Goal: Transaction & Acquisition: Purchase product/service

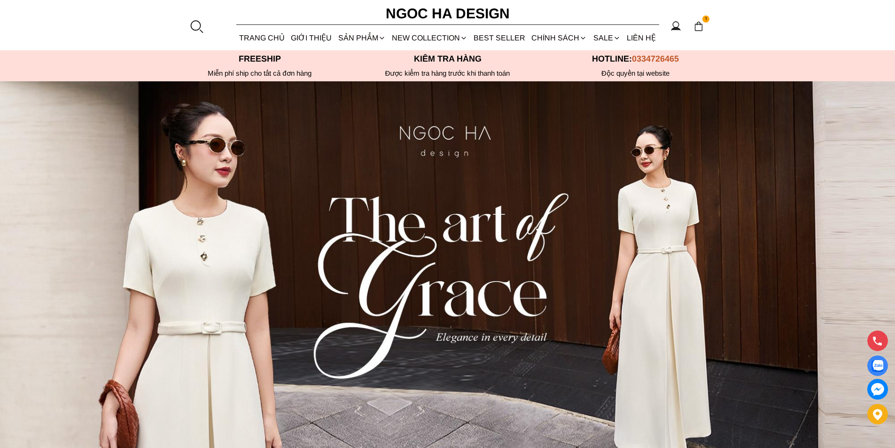
click at [195, 25] on div at bounding box center [196, 26] width 14 height 14
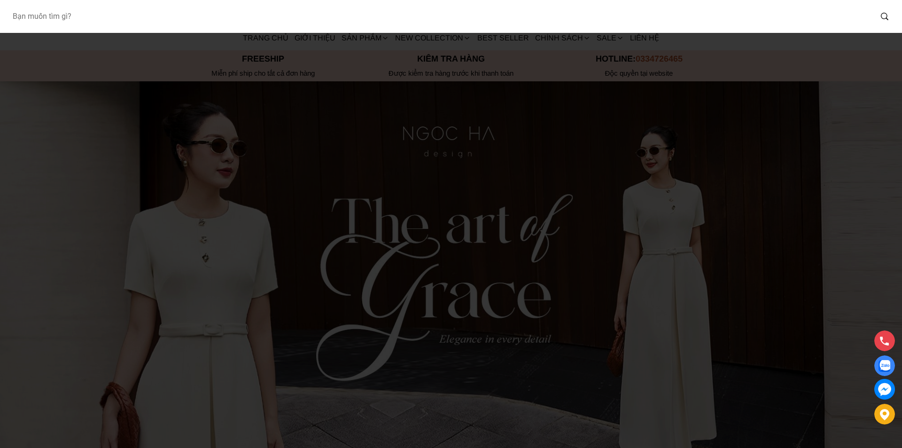
click at [199, 19] on input "Input search Bạn muốn tìm gì?" at bounding box center [438, 17] width 867 height 22
type input "a1092"
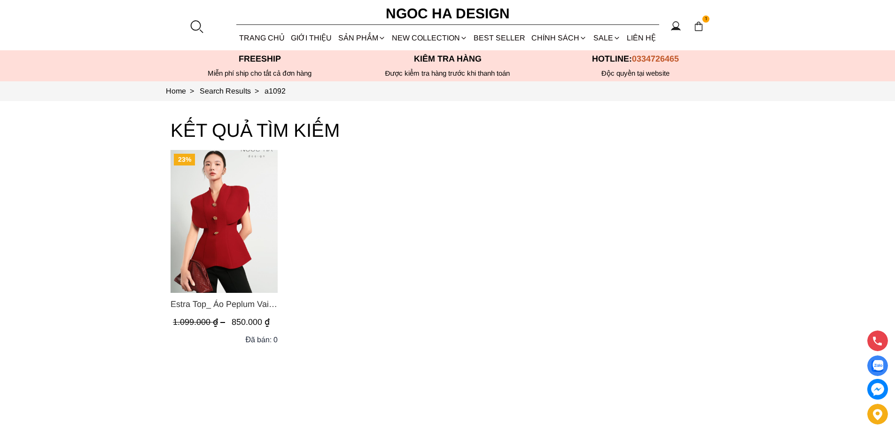
click at [231, 271] on img "Product image - Estra Top_ Áo Peplum Vai Choàng Màu Đỏ A1092" at bounding box center [224, 221] width 107 height 143
